Goal: Task Accomplishment & Management: Use online tool/utility

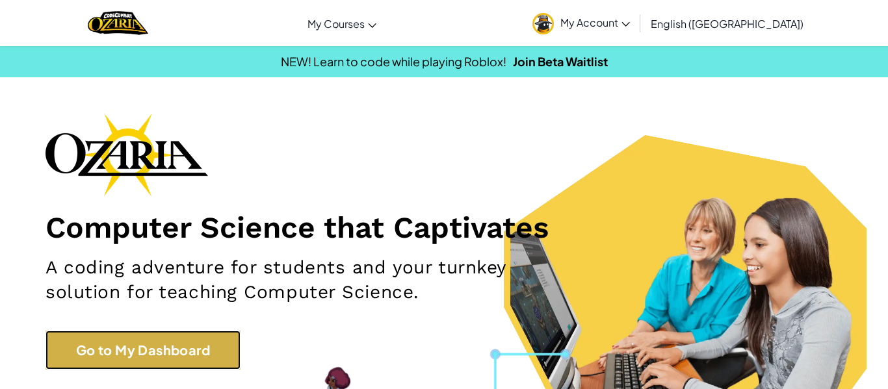
click at [73, 344] on link "Go to My Dashboard" at bounding box center [143, 350] width 195 height 39
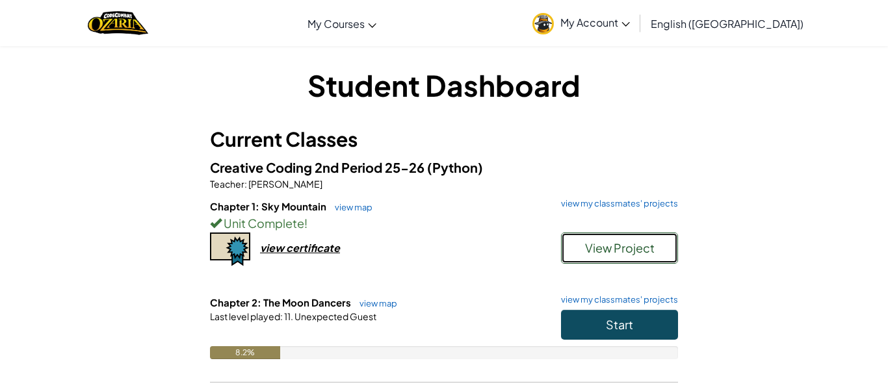
click at [649, 237] on button "View Project" at bounding box center [619, 248] width 117 height 31
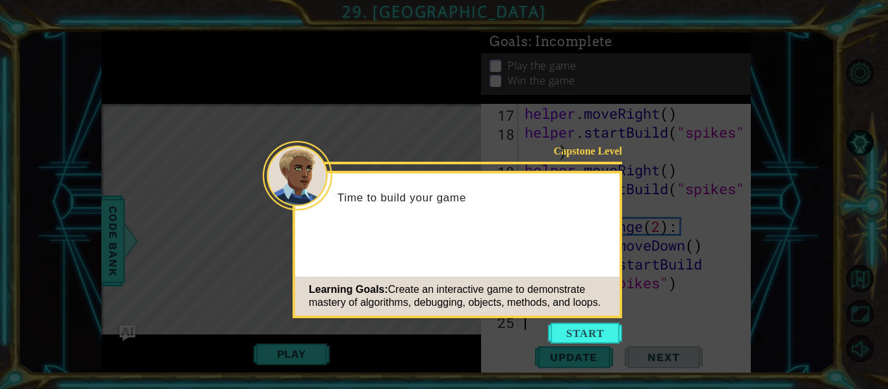
scroll to position [434, 0]
click at [598, 339] on button "Start" at bounding box center [585, 333] width 74 height 21
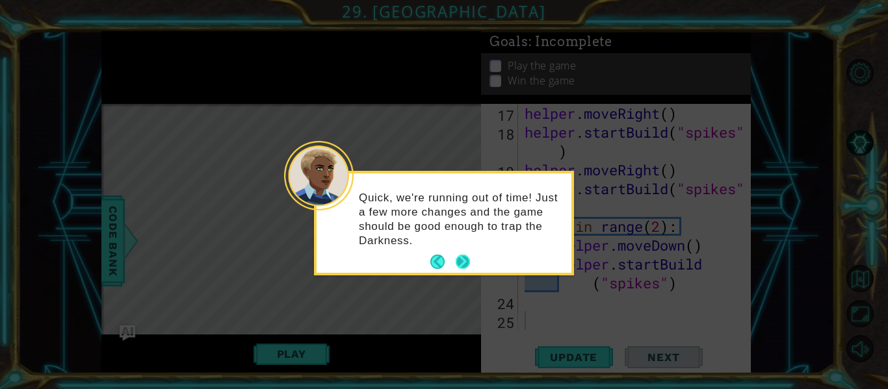
click at [466, 255] on button "Next" at bounding box center [463, 262] width 14 height 14
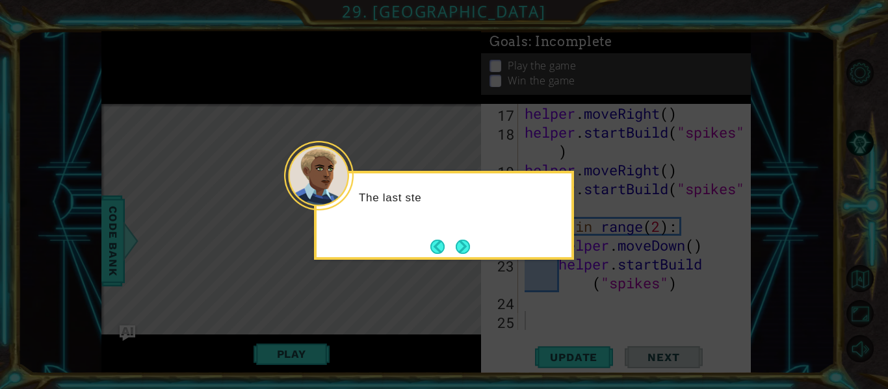
click at [466, 253] on button "Next" at bounding box center [463, 247] width 14 height 14
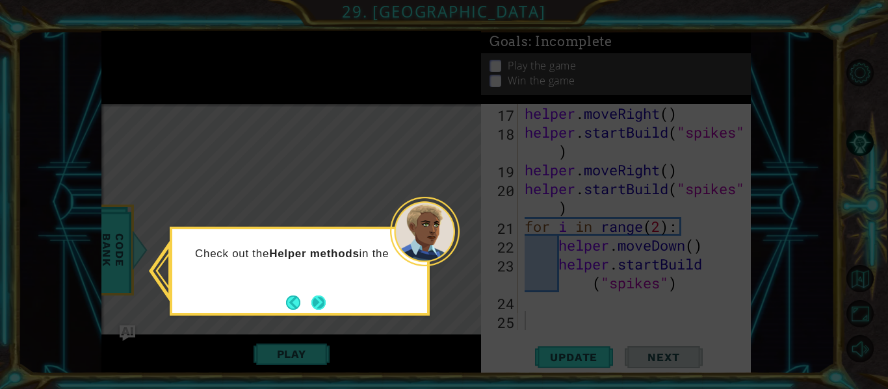
click at [315, 305] on button "Next" at bounding box center [318, 303] width 14 height 14
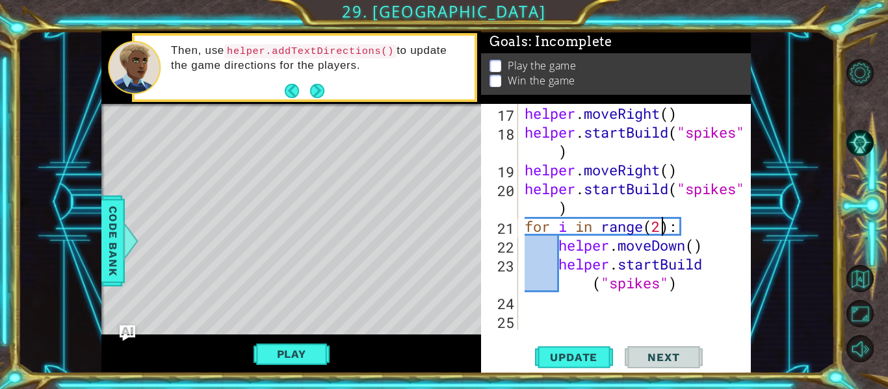
click at [659, 226] on div "helper . moveRight ( ) helper . startBuild ( "spikes" ) helper . moveRight ( ) …" at bounding box center [638, 236] width 233 height 264
type textarea "for i in range(3):"
click at [586, 369] on button "Update" at bounding box center [574, 358] width 78 height 27
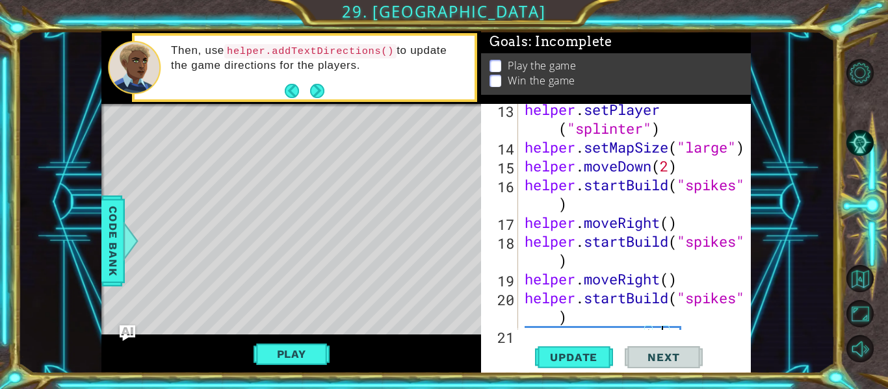
scroll to position [323, 0]
